Goal: Book appointment/travel/reservation

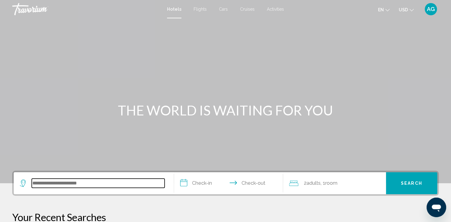
click at [67, 184] on input "Search widget" at bounding box center [98, 183] width 133 height 9
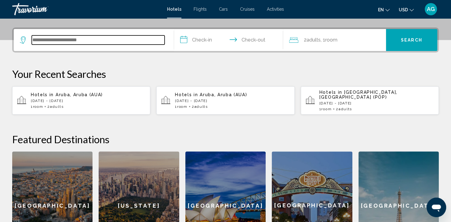
scroll to position [151, 0]
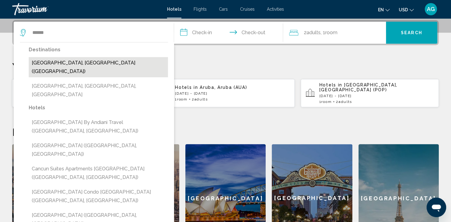
click at [75, 63] on button "[GEOGRAPHIC_DATA], [GEOGRAPHIC_DATA] ([GEOGRAPHIC_DATA])" at bounding box center [98, 67] width 139 height 20
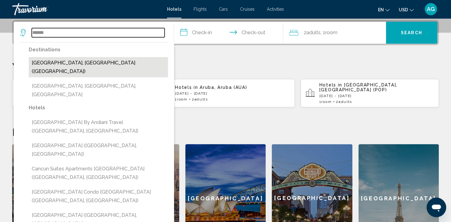
type input "**********"
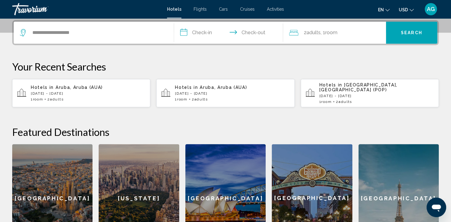
click at [198, 30] on input "**********" at bounding box center [230, 34] width 112 height 24
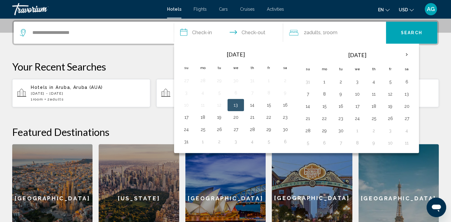
click at [236, 107] on button "13" at bounding box center [236, 105] width 10 height 9
click at [259, 105] on td "14" at bounding box center [252, 105] width 17 height 12
click at [253, 105] on button "14" at bounding box center [253, 105] width 10 height 9
type input "**********"
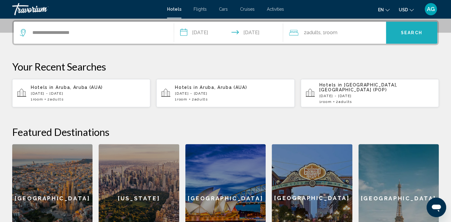
click at [406, 37] on button "Search" at bounding box center [411, 33] width 51 height 22
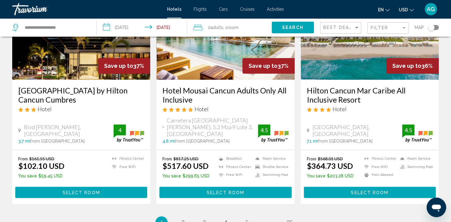
scroll to position [770, 0]
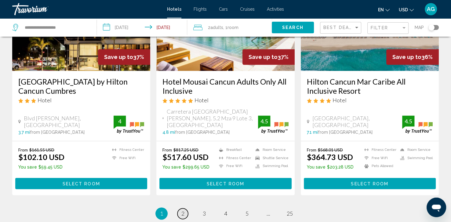
click at [180, 208] on link "page 2" at bounding box center [183, 213] width 11 height 11
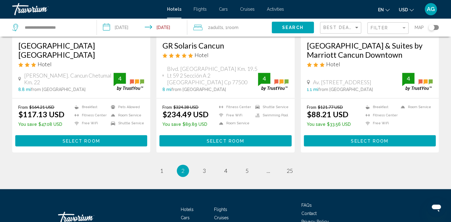
scroll to position [807, 0]
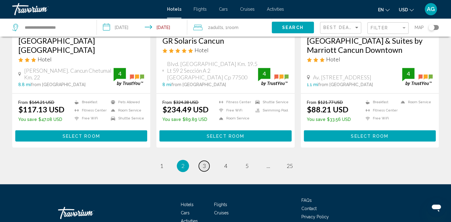
click at [201, 161] on link "page 3" at bounding box center [204, 166] width 11 height 11
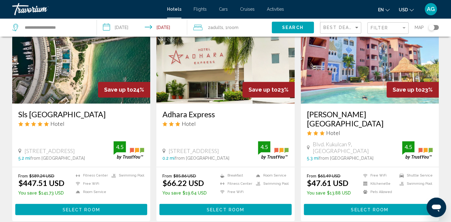
scroll to position [794, 0]
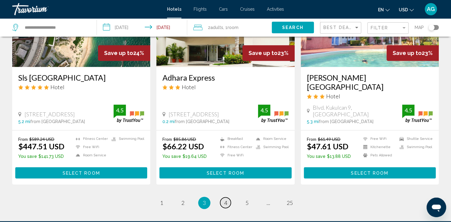
click at [227, 197] on link "page 4" at bounding box center [225, 202] width 11 height 11
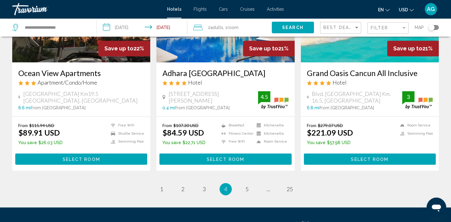
scroll to position [807, 0]
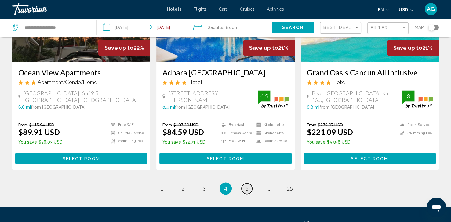
click at [244, 183] on link "page 5" at bounding box center [247, 188] width 11 height 11
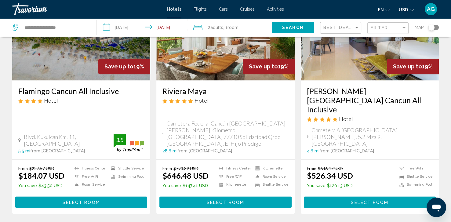
scroll to position [770, 0]
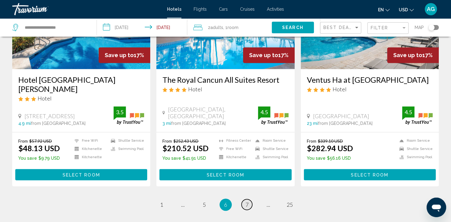
scroll to position [807, 0]
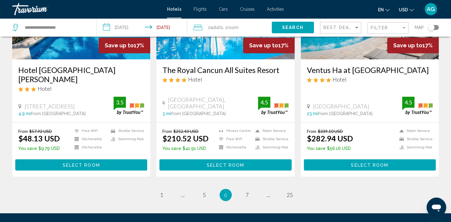
click at [276, 9] on span "Activities" at bounding box center [275, 9] width 17 height 5
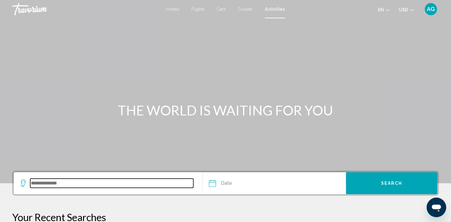
click at [61, 183] on input "Search widget" at bounding box center [111, 183] width 163 height 9
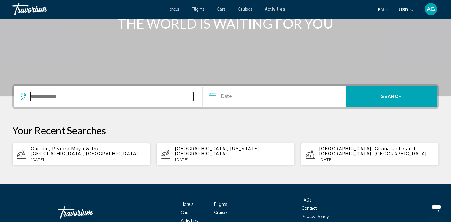
scroll to position [123, 0]
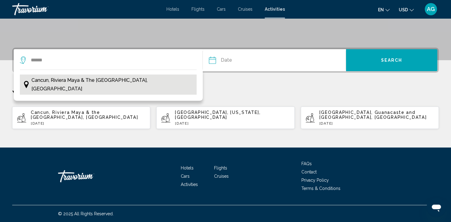
click at [98, 83] on span "Cancun, Riviera Maya & the [GEOGRAPHIC_DATA], [GEOGRAPHIC_DATA]" at bounding box center [112, 84] width 162 height 17
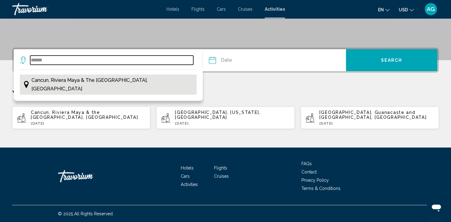
type input "**********"
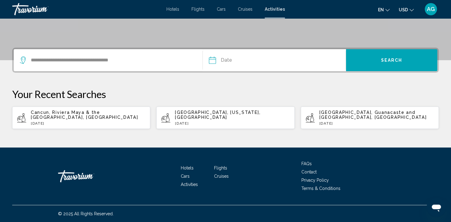
click at [234, 59] on input "Date" at bounding box center [242, 61] width 71 height 24
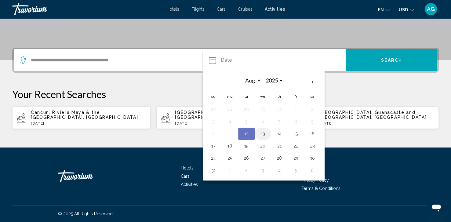
click at [262, 132] on button "13" at bounding box center [263, 134] width 10 height 9
type input "**********"
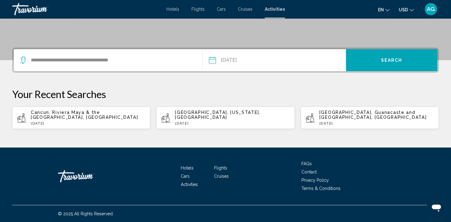
click at [389, 59] on span "Search" at bounding box center [391, 60] width 21 height 5
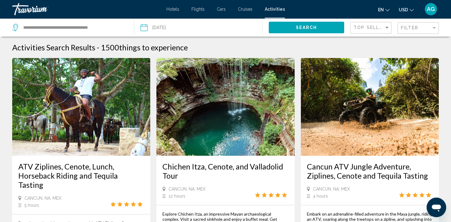
click at [354, 50] on div "Activities Search Results - 1500 things to experience" at bounding box center [225, 47] width 427 height 9
